Goal: Find specific page/section: Find specific page/section

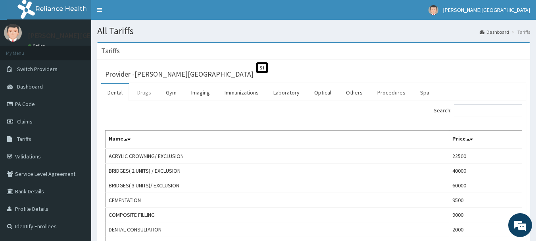
click at [148, 92] on link "Drugs" at bounding box center [144, 92] width 27 height 17
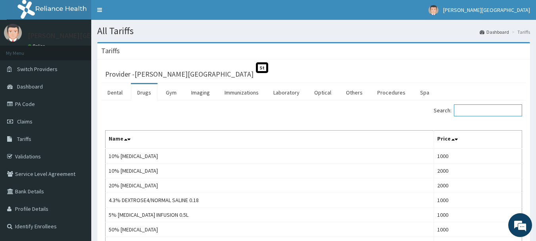
click at [484, 112] on input "Search:" at bounding box center [488, 110] width 68 height 12
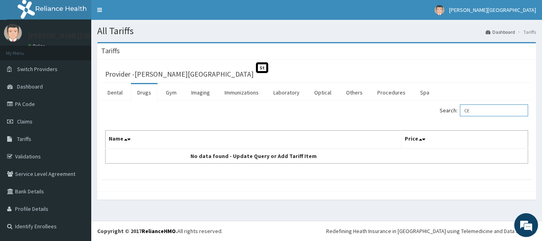
type input "C"
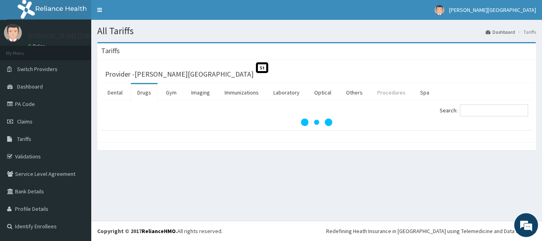
click at [390, 94] on link "Procedures" at bounding box center [391, 92] width 41 height 17
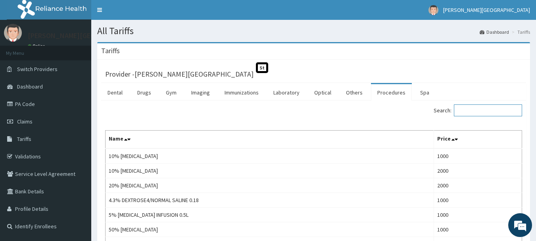
click at [497, 114] on input "Search:" at bounding box center [488, 110] width 68 height 12
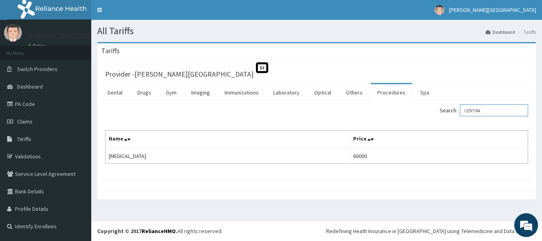
type input "CENTRA"
click at [41, 100] on link "PA Code" at bounding box center [45, 103] width 91 height 17
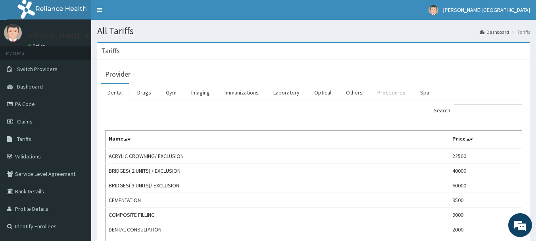
click at [395, 95] on link "Procedures" at bounding box center [391, 92] width 41 height 17
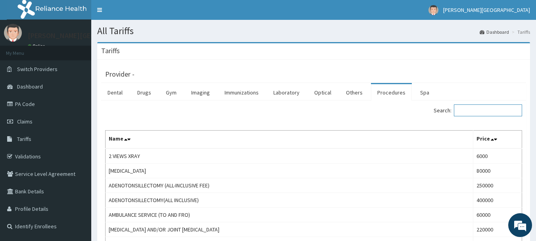
click at [497, 109] on input "Search:" at bounding box center [488, 110] width 68 height 12
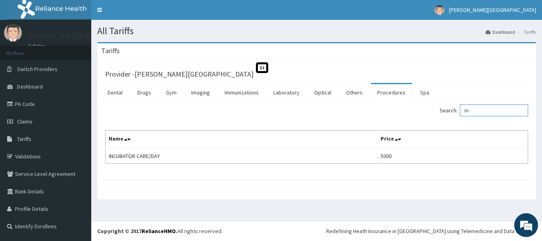
type input "I"
type input "INCU"
click at [40, 108] on link "PA Code" at bounding box center [45, 103] width 91 height 17
